Goal: Navigation & Orientation: Find specific page/section

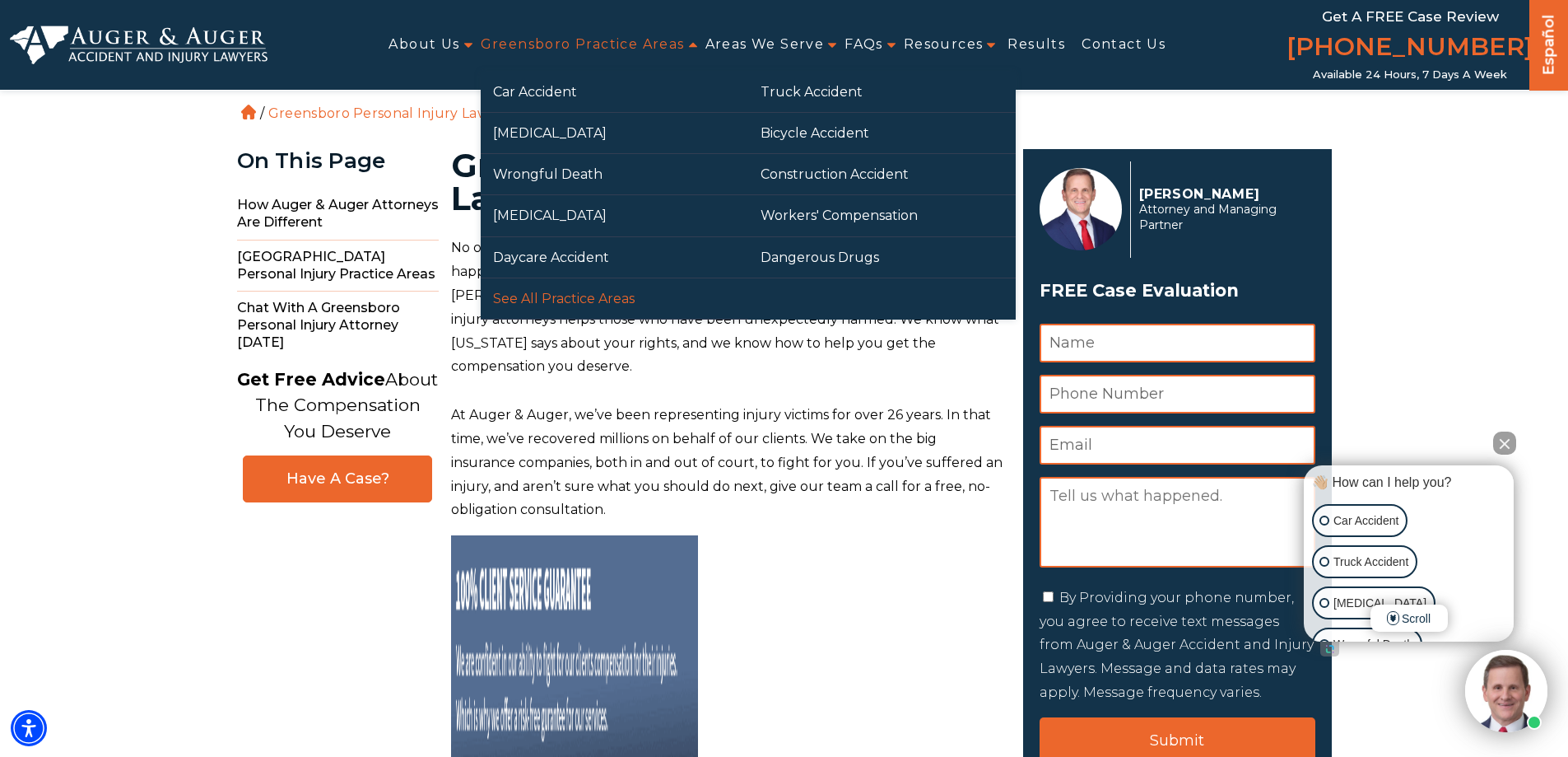
click at [575, 289] on link "See All Practice Areas" at bounding box center [614, 298] width 268 height 40
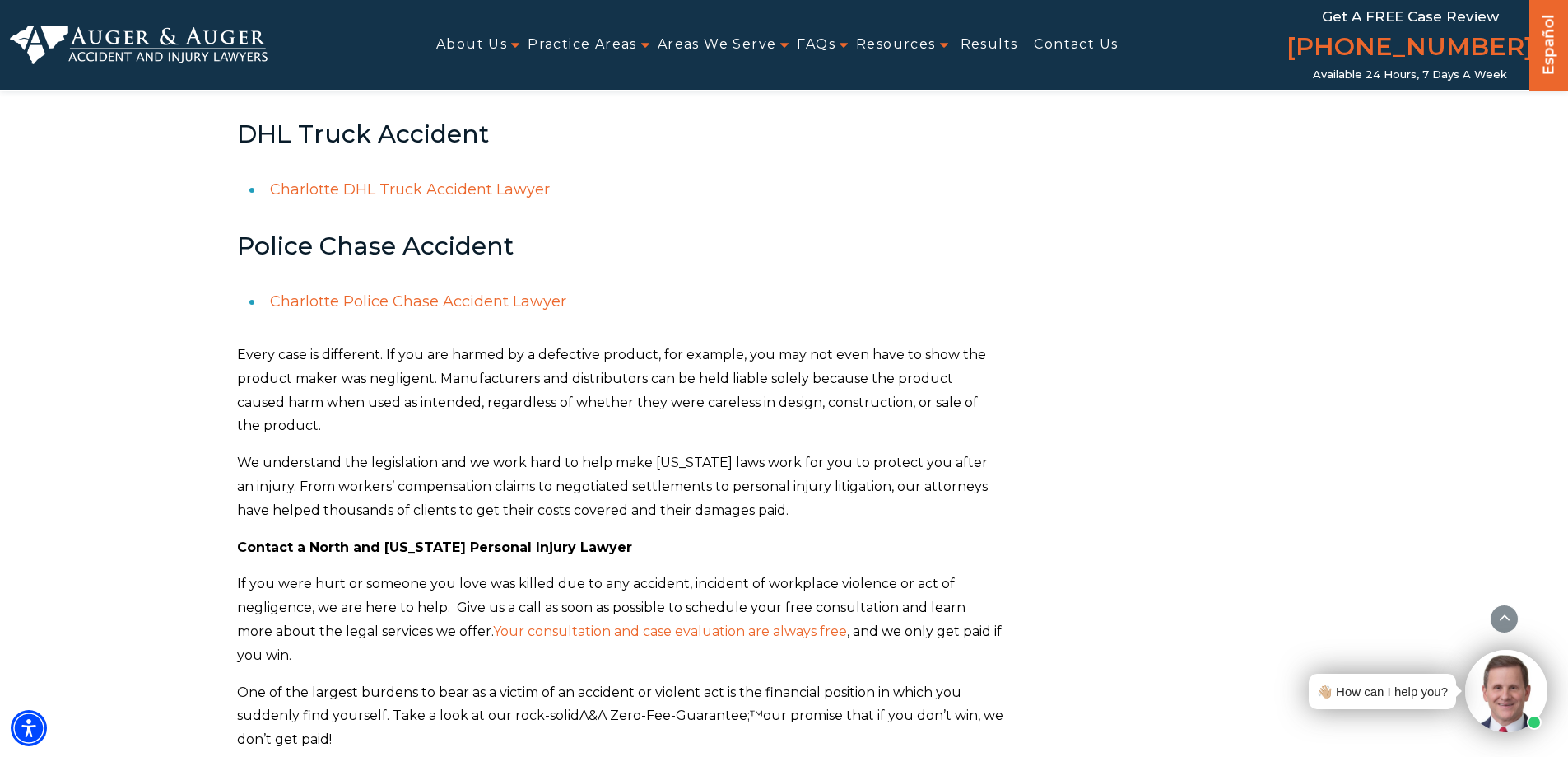
scroll to position [17045, 0]
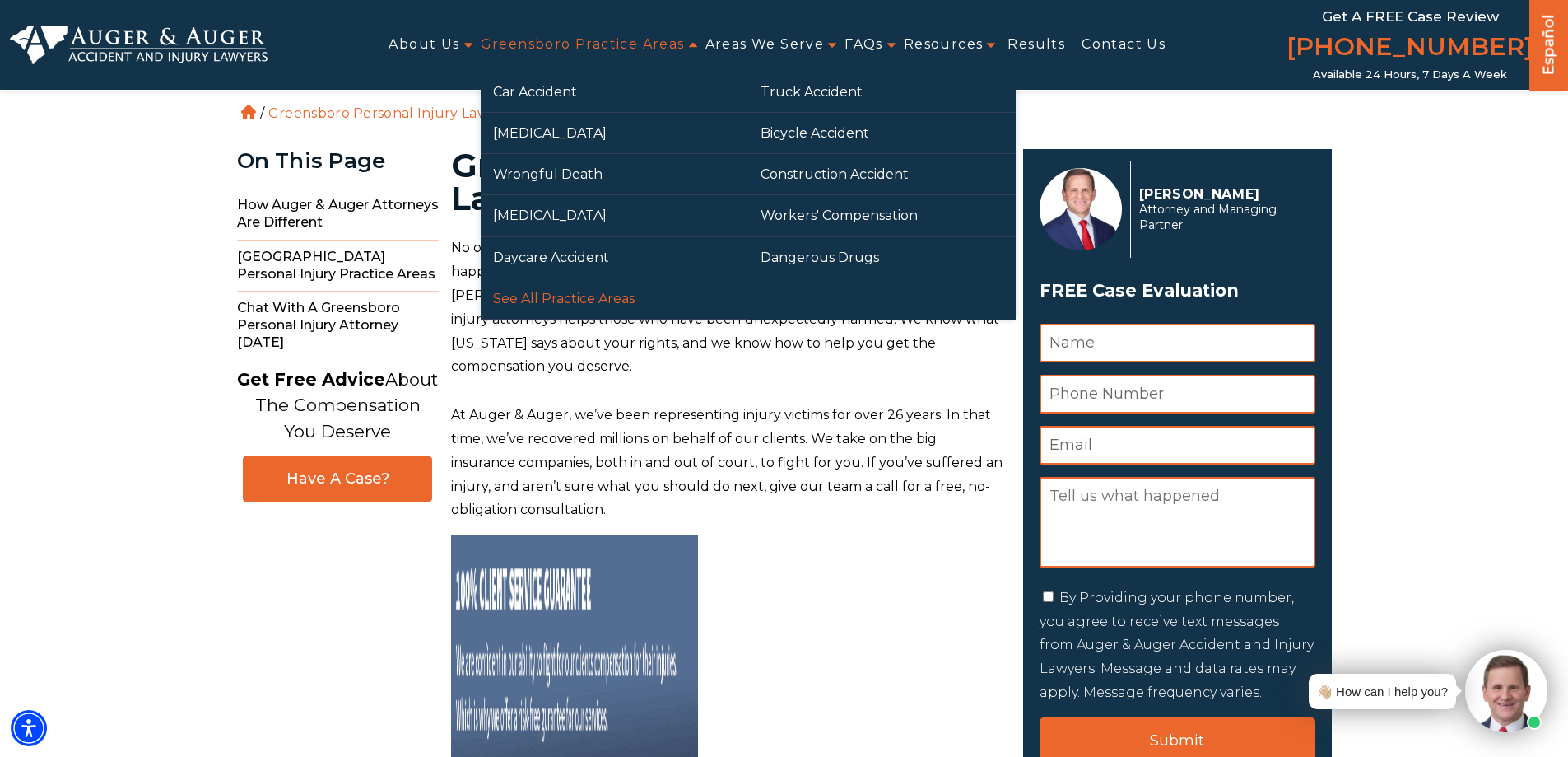
click at [562, 293] on link "See All Practice Areas" at bounding box center [614, 298] width 268 height 40
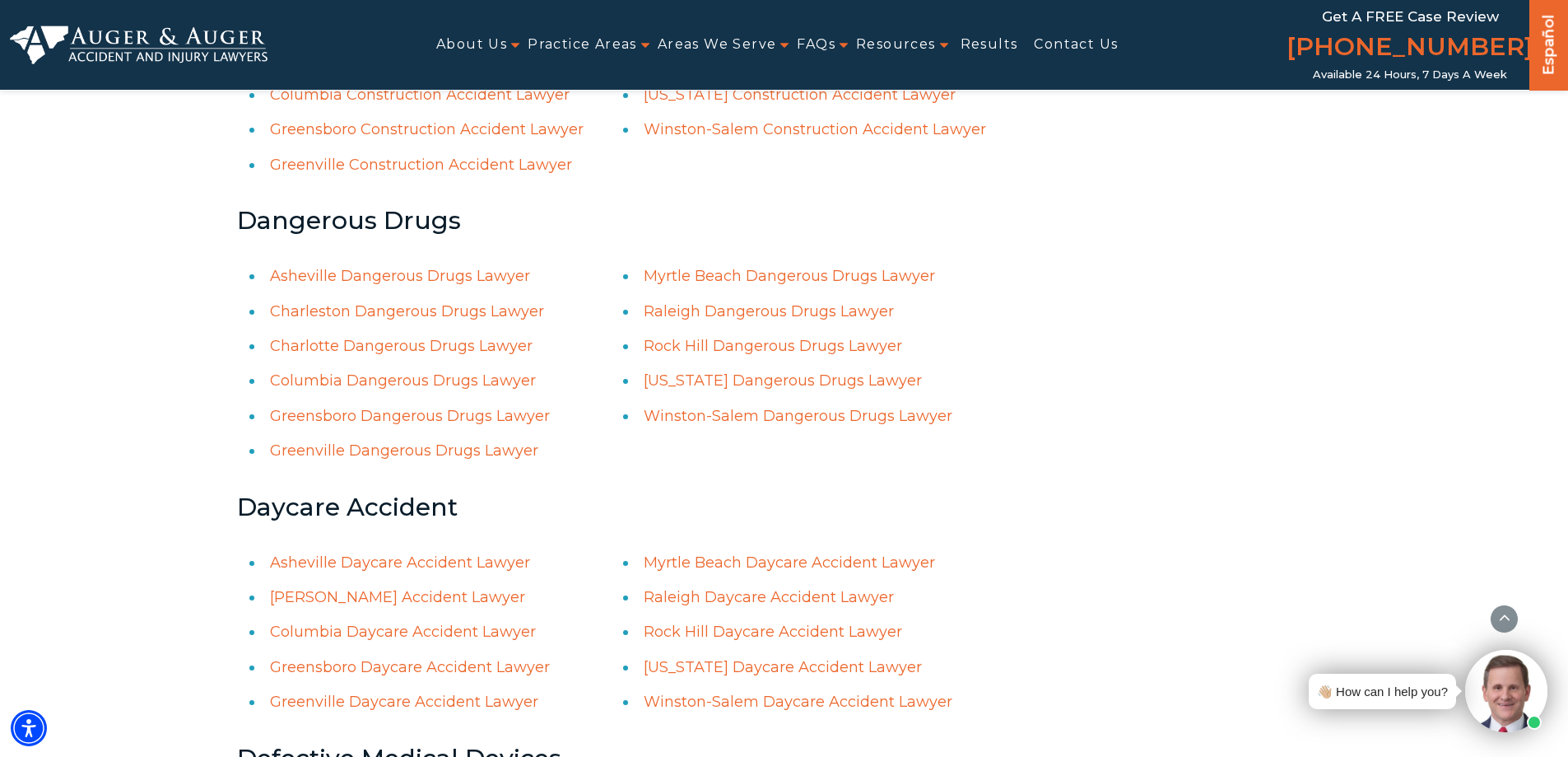
scroll to position [4776, 0]
